Goal: Task Accomplishment & Management: Use online tool/utility

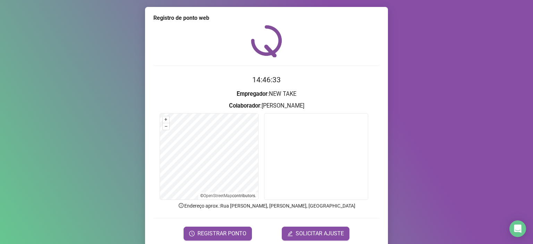
click at [211, 229] on span "REGISTRAR PONTO" at bounding box center [222, 233] width 49 height 8
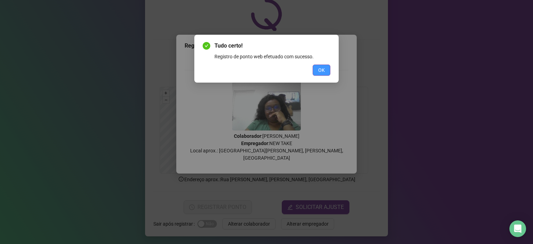
click at [323, 68] on span "OK" at bounding box center [321, 70] width 7 height 8
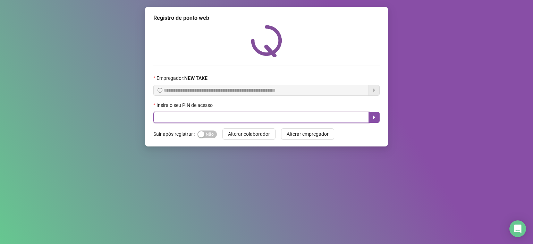
click at [184, 119] on input "text" at bounding box center [261, 117] width 216 height 11
